Goal: Information Seeking & Learning: Understand process/instructions

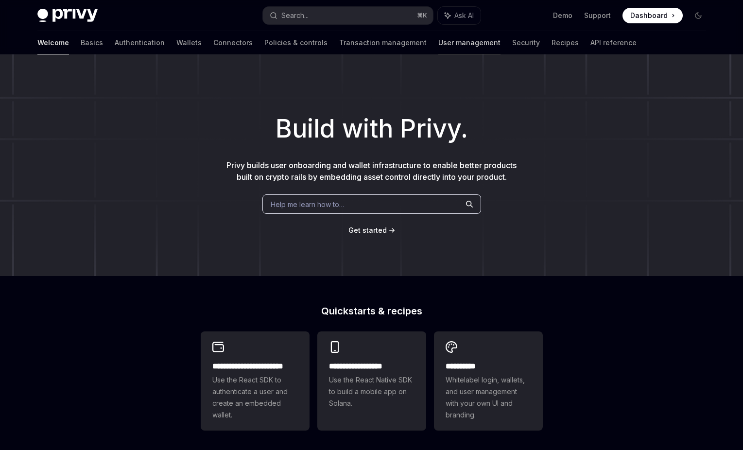
click at [439, 45] on link "User management" at bounding box center [470, 42] width 62 height 23
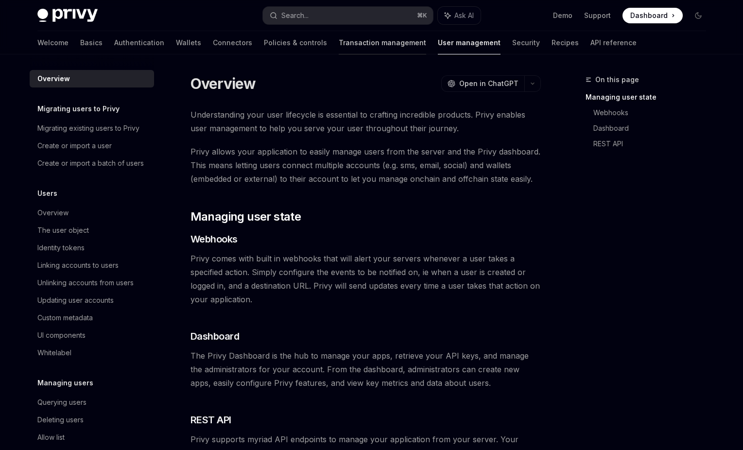
click at [339, 41] on link "Transaction management" at bounding box center [383, 42] width 88 height 23
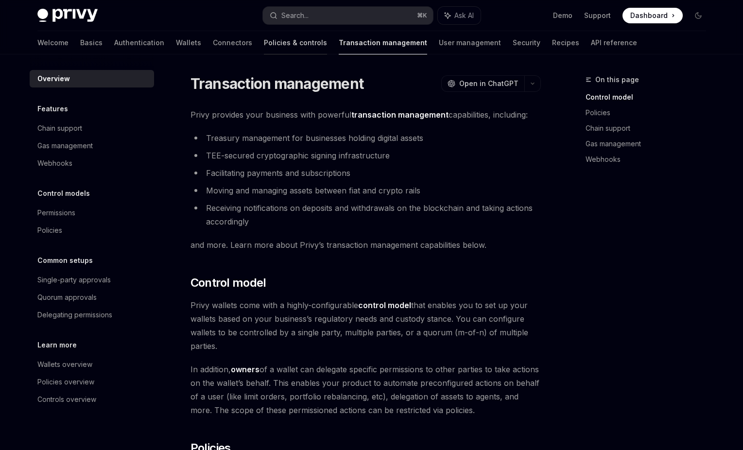
click at [264, 43] on link "Policies & controls" at bounding box center [295, 42] width 63 height 23
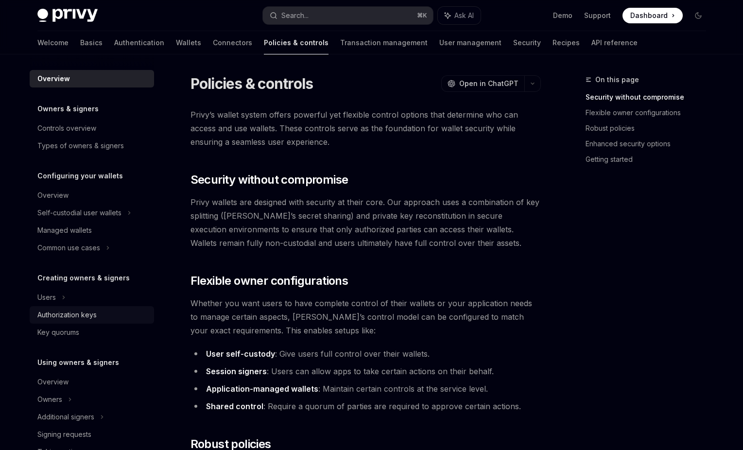
click at [93, 317] on div "Authorization keys" at bounding box center [66, 315] width 59 height 12
type textarea "*"
